Goal: Navigation & Orientation: Find specific page/section

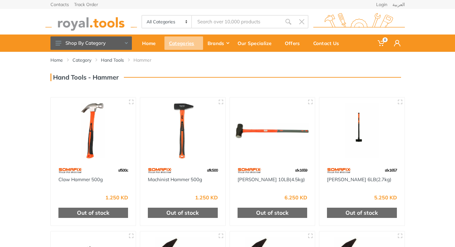
click at [189, 44] on div "Categories" at bounding box center [183, 42] width 39 height 13
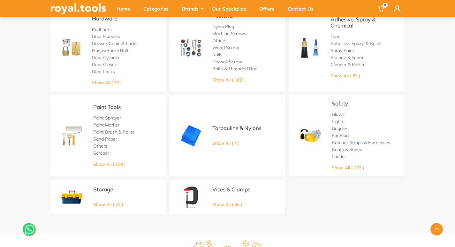
scroll to position [351, 0]
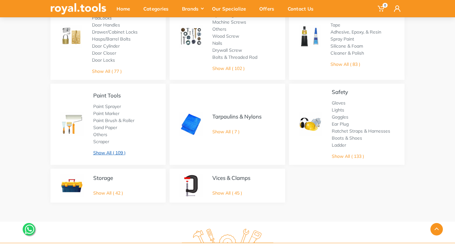
click at [114, 153] on link "Show All ( 109 )" at bounding box center [109, 153] width 32 height 6
